Goal: Task Accomplishment & Management: Use online tool/utility

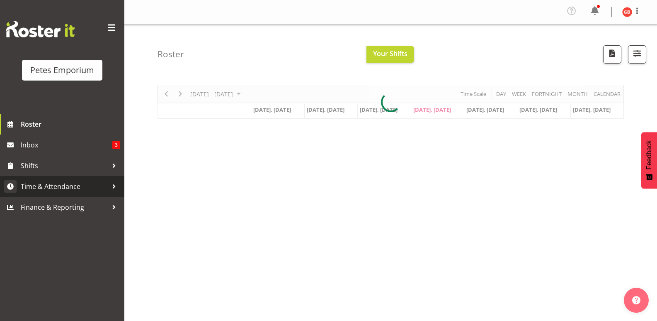
click at [70, 190] on span "Time & Attendance" at bounding box center [64, 186] width 87 height 12
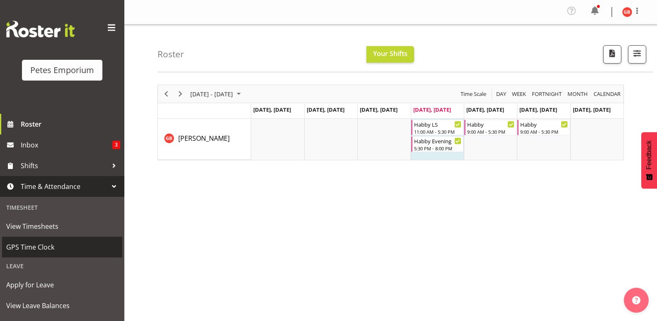
click at [45, 251] on span "GPS Time Clock" at bounding box center [62, 247] width 112 height 12
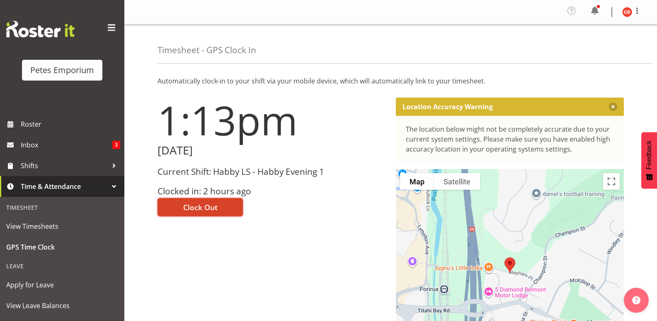
click at [220, 206] on button "Clock Out" at bounding box center [200, 207] width 85 height 18
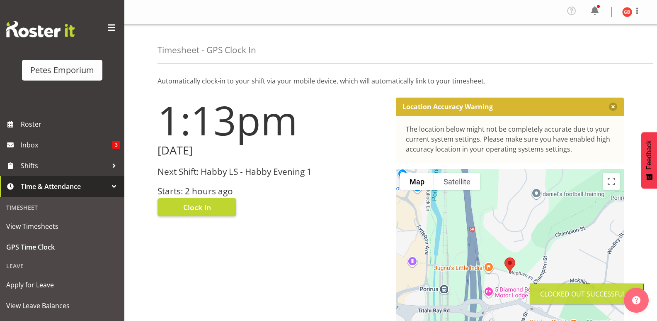
click at [624, 12] on img at bounding box center [628, 12] width 10 height 10
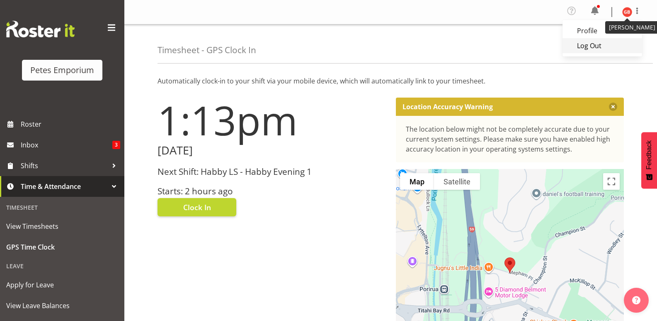
click at [591, 49] on link "Log Out" at bounding box center [603, 45] width 80 height 15
